Goal: Check status: Check status

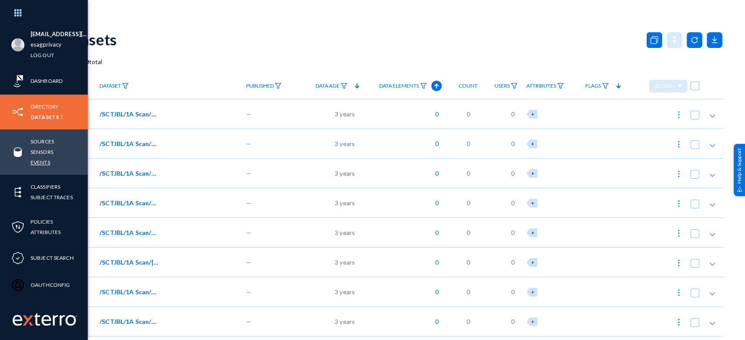
click at [48, 159] on link "Events" at bounding box center [41, 162] width 20 height 10
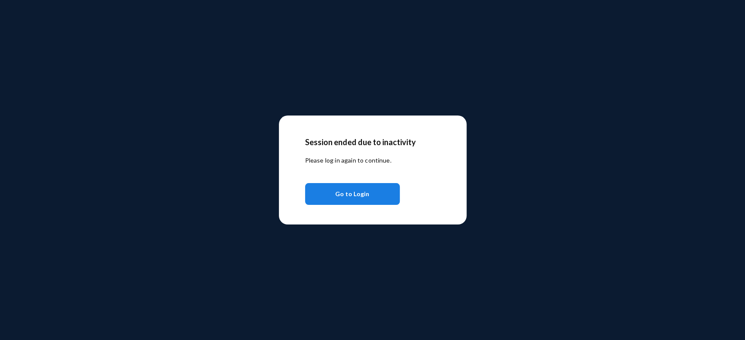
click at [359, 195] on span "Go to Login" at bounding box center [352, 194] width 34 height 16
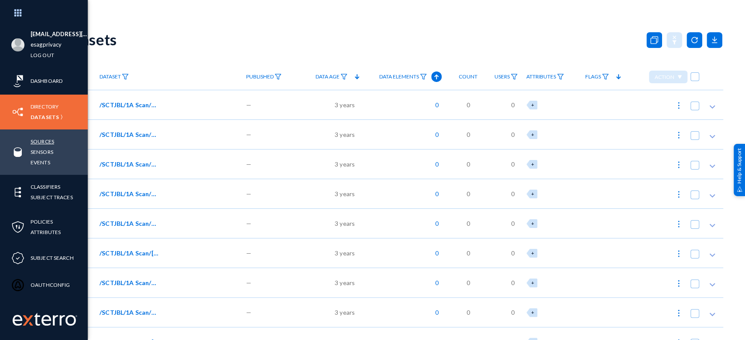
click at [34, 140] on link "Sources" at bounding box center [43, 142] width 24 height 10
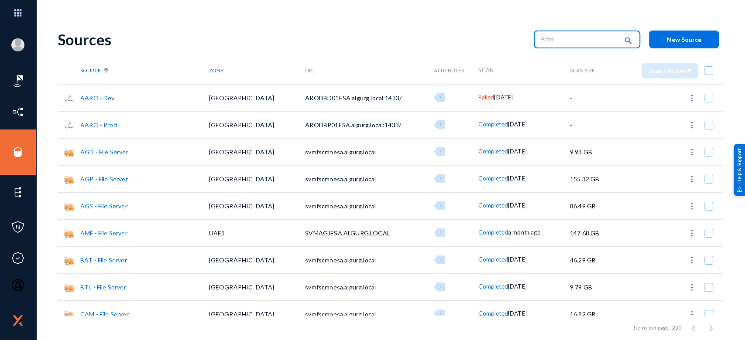
click at [575, 40] on input "text" at bounding box center [579, 39] width 77 height 13
type input "one"
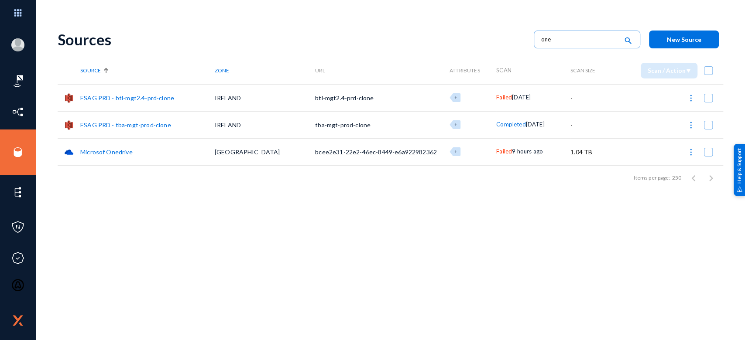
click at [496, 151] on span "Failed" at bounding box center [504, 151] width 16 height 7
